Goal: Navigation & Orientation: Find specific page/section

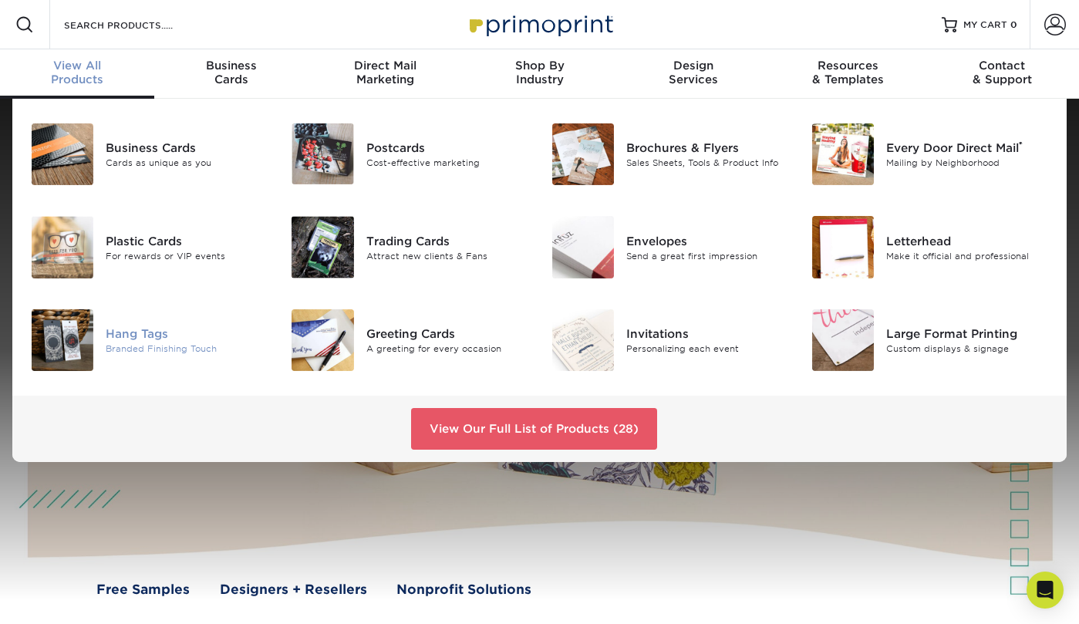
click at [154, 333] on div "Hang Tags" at bounding box center [187, 333] width 162 height 17
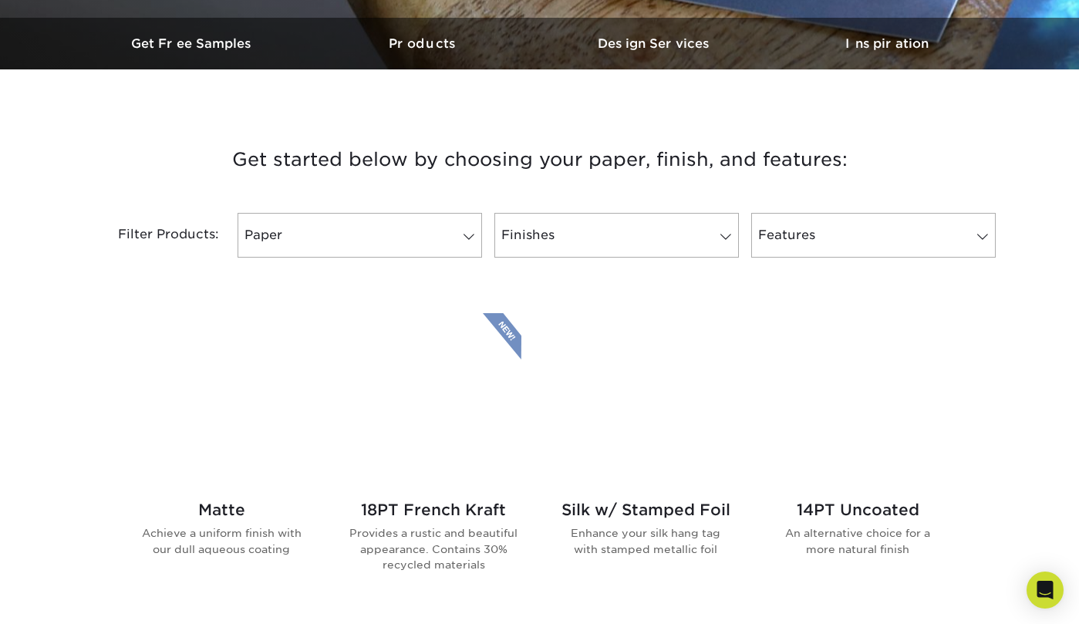
scroll to position [701, 0]
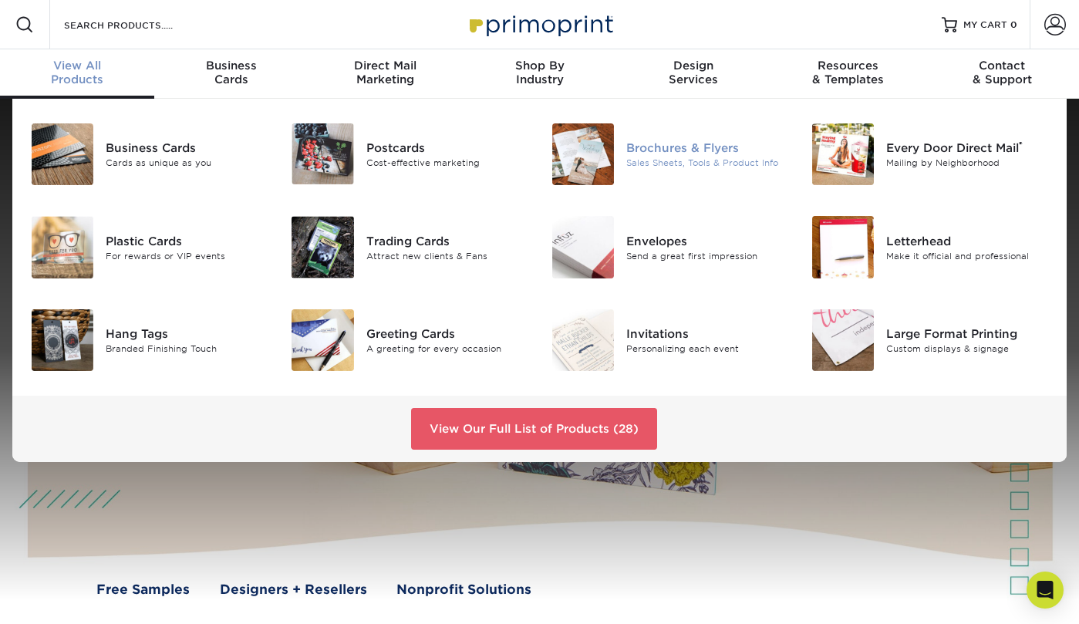
click at [666, 152] on div "Brochures & Flyers" at bounding box center [707, 148] width 162 height 17
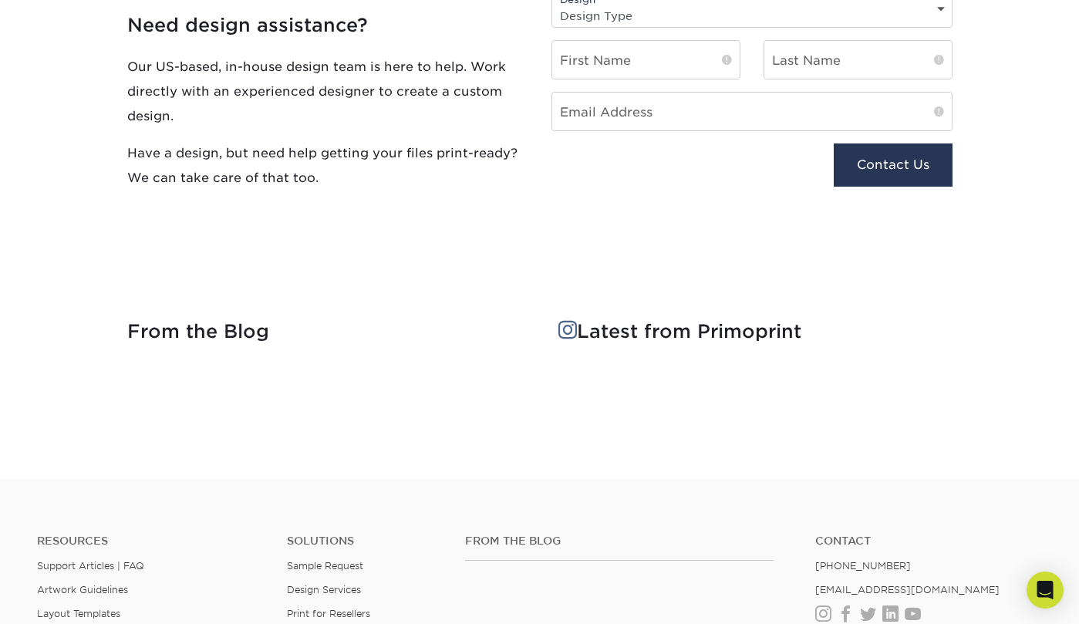
scroll to position [1714, 0]
